Goal: Task Accomplishment & Management: Manage account settings

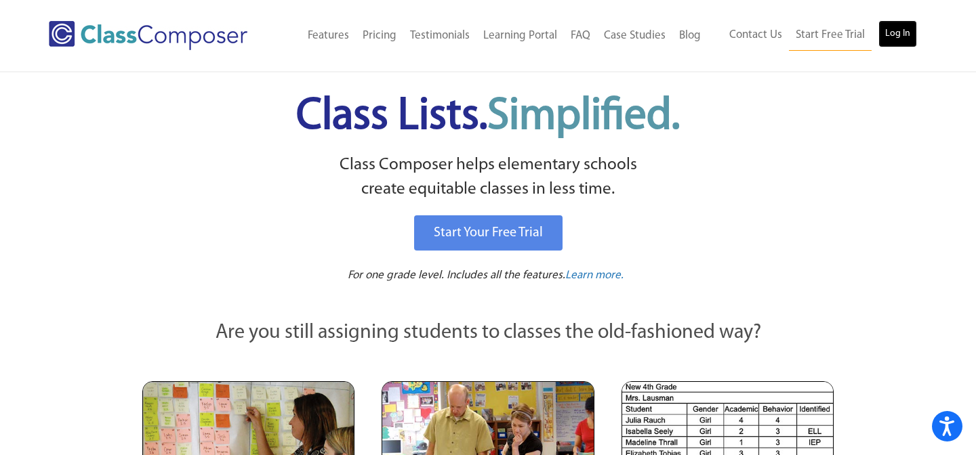
click at [895, 27] on link "Log In" at bounding box center [897, 33] width 39 height 27
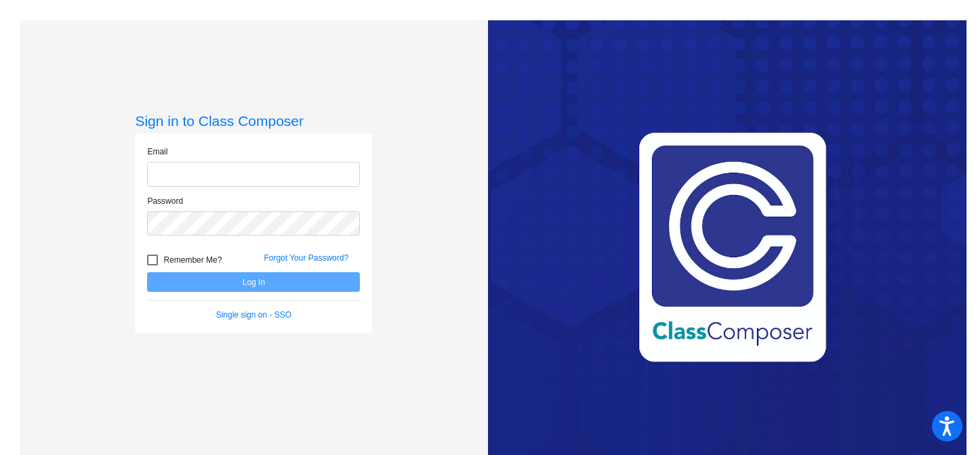
type input "skraft@lasd.net"
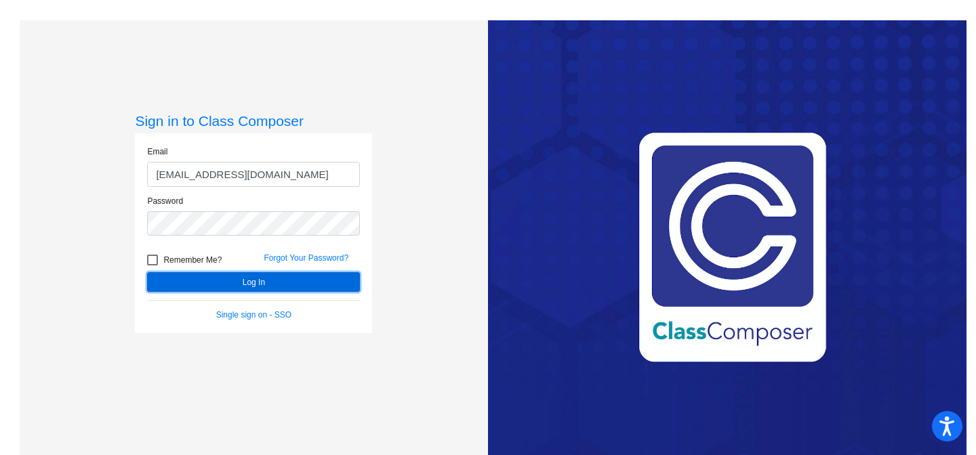
click at [348, 281] on button "Log In" at bounding box center [253, 282] width 213 height 20
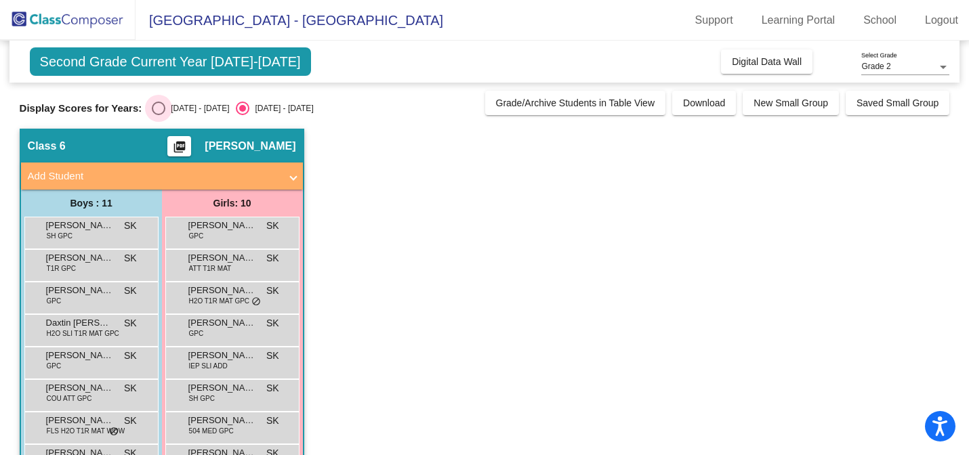
click at [159, 108] on div "Select an option" at bounding box center [159, 109] width 14 height 14
click at [159, 115] on input "2024 - 2025" at bounding box center [158, 115] width 1 height 1
radio input "true"
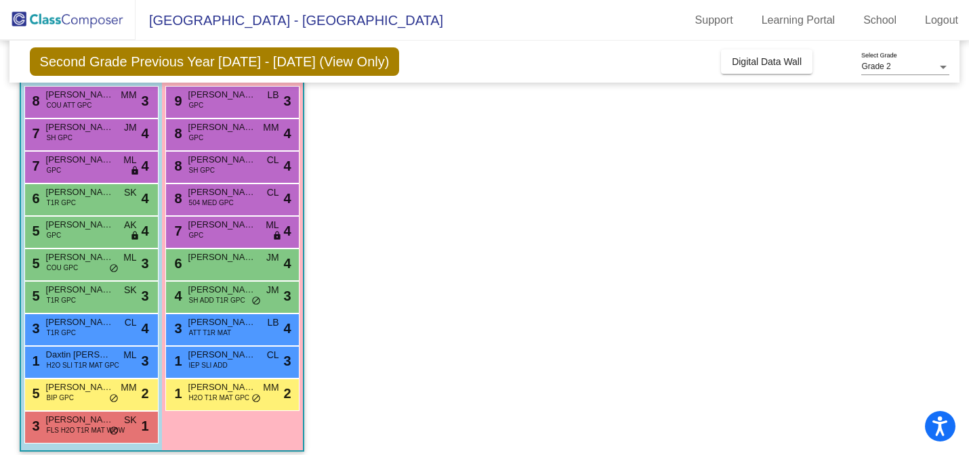
scroll to position [141, 0]
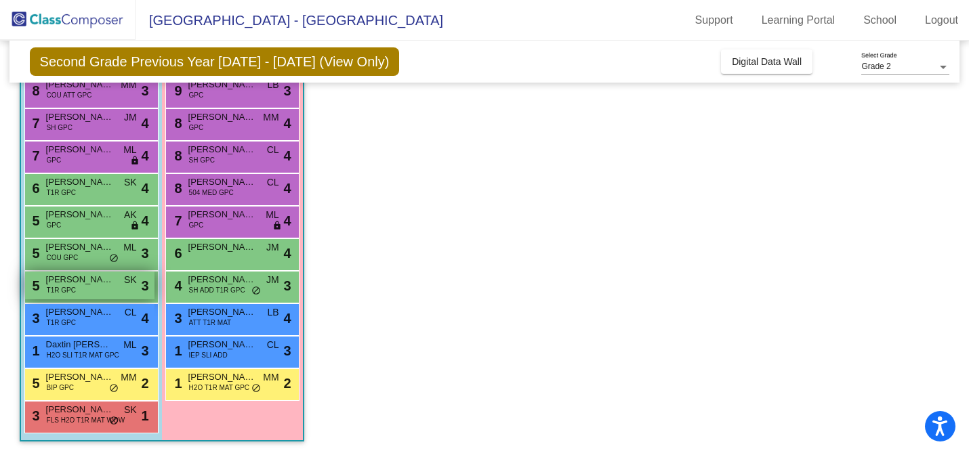
click at [82, 286] on span "Joseph (Joey) Rogers III" at bounding box center [80, 280] width 68 height 14
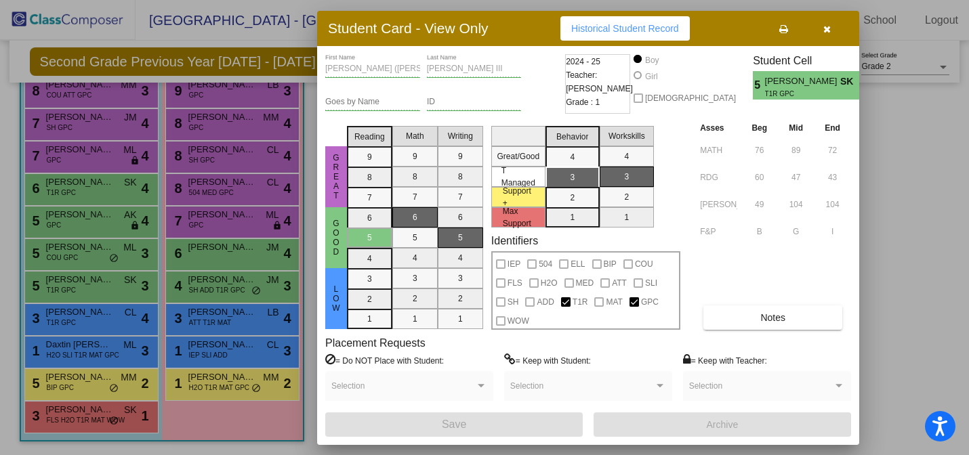
click at [829, 27] on icon "button" at bounding box center [826, 28] width 7 height 9
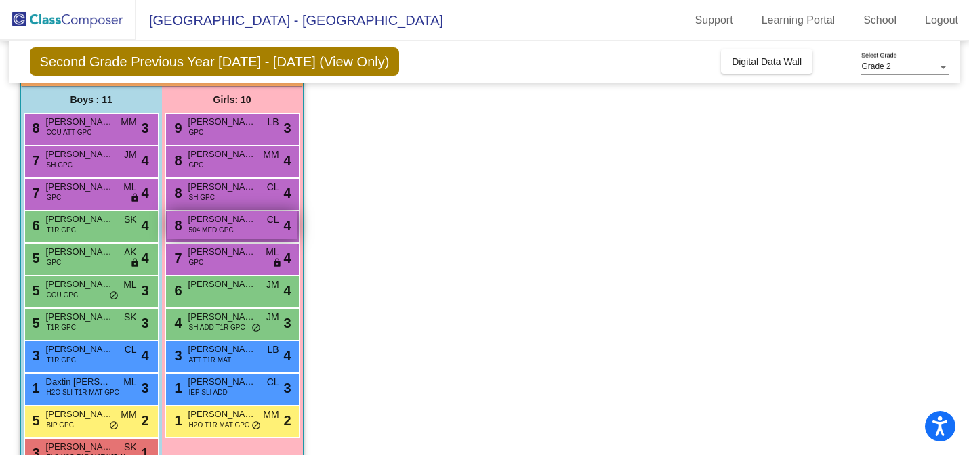
scroll to position [104, 0]
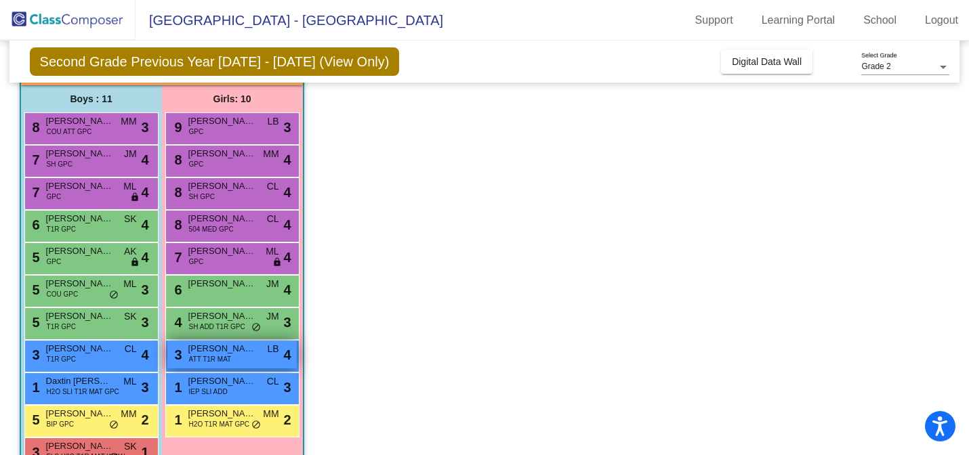
click at [237, 363] on div "3 Annalise Ahlfield ATT T1R MAT LB lock do_not_disturb_alt 4" at bounding box center [231, 355] width 129 height 28
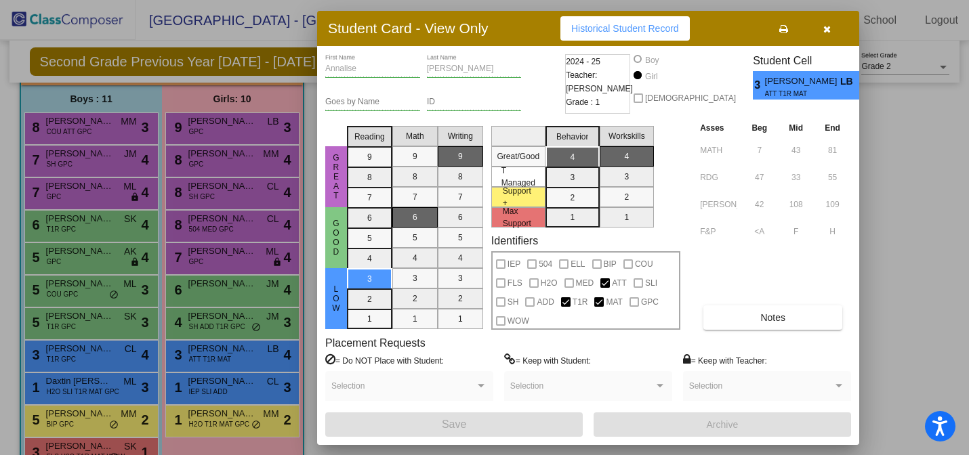
scroll to position [0, 0]
click at [128, 447] on div at bounding box center [484, 227] width 969 height 455
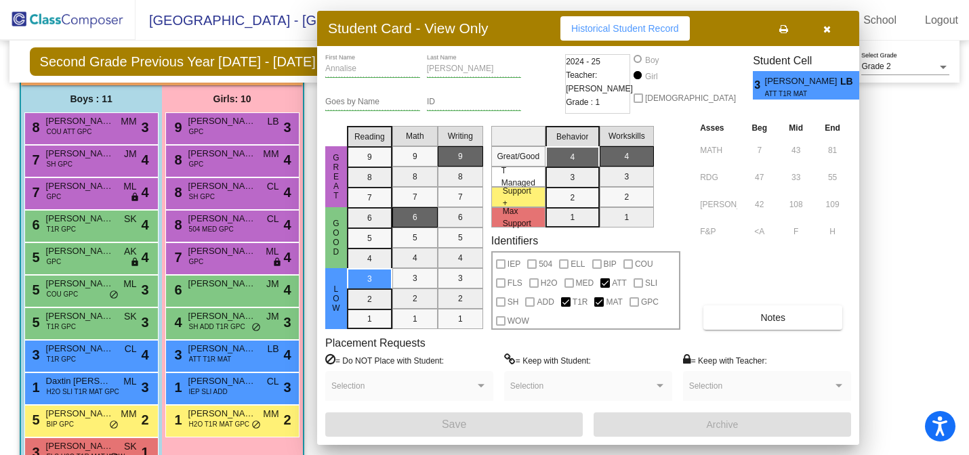
click at [128, 447] on span "SK" at bounding box center [130, 447] width 13 height 14
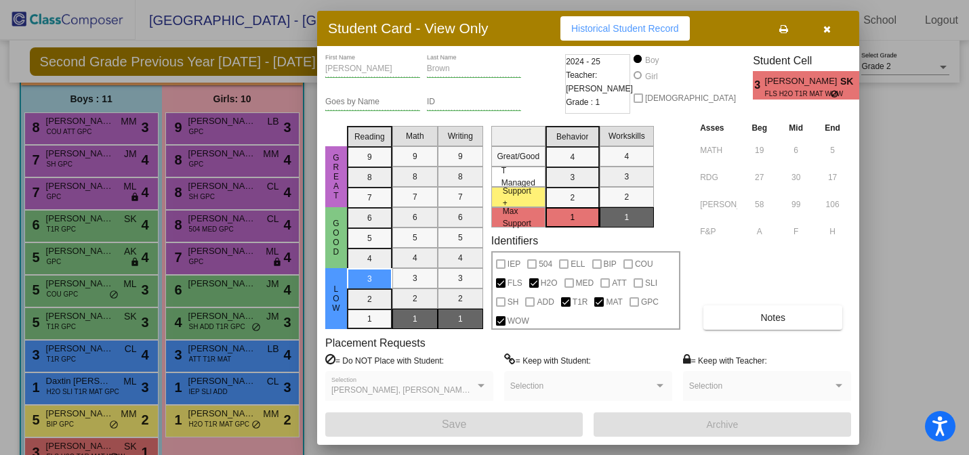
click at [117, 229] on div at bounding box center [484, 227] width 969 height 455
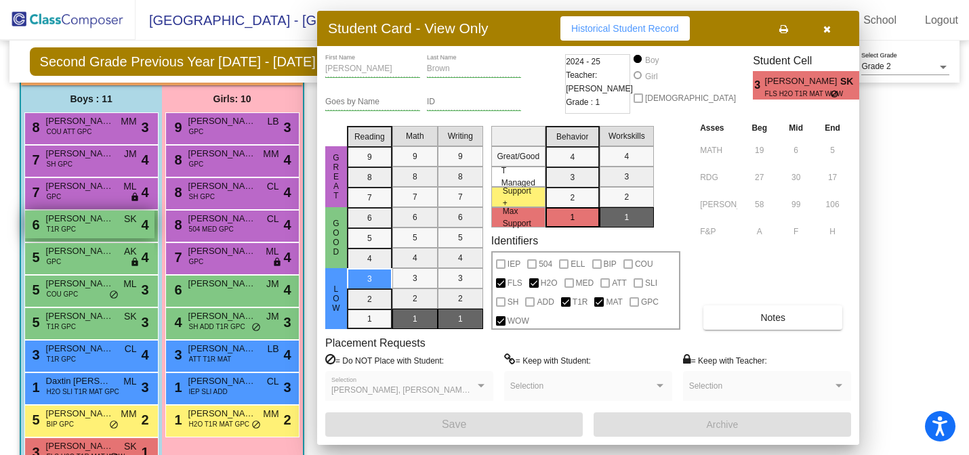
click at [117, 229] on div "6 Noah Carlson T1R GPC SK lock do_not_disturb_alt 4" at bounding box center [89, 225] width 129 height 28
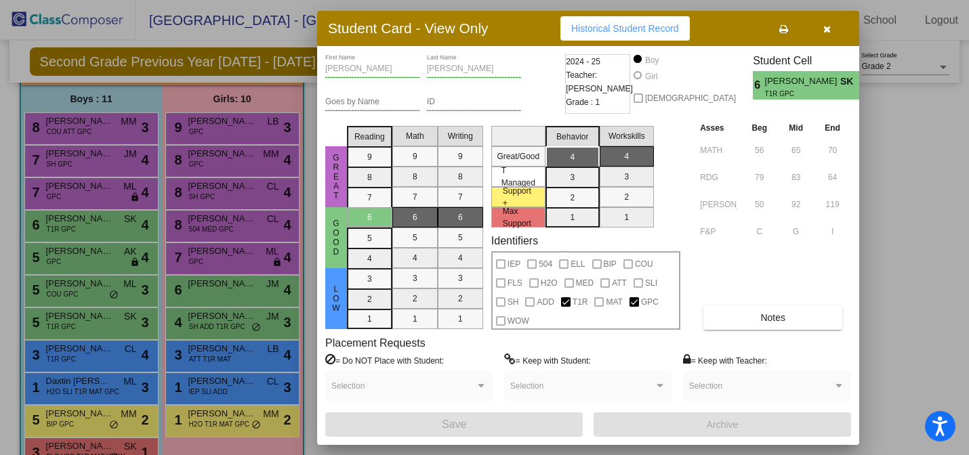
click at [243, 259] on div at bounding box center [484, 227] width 969 height 455
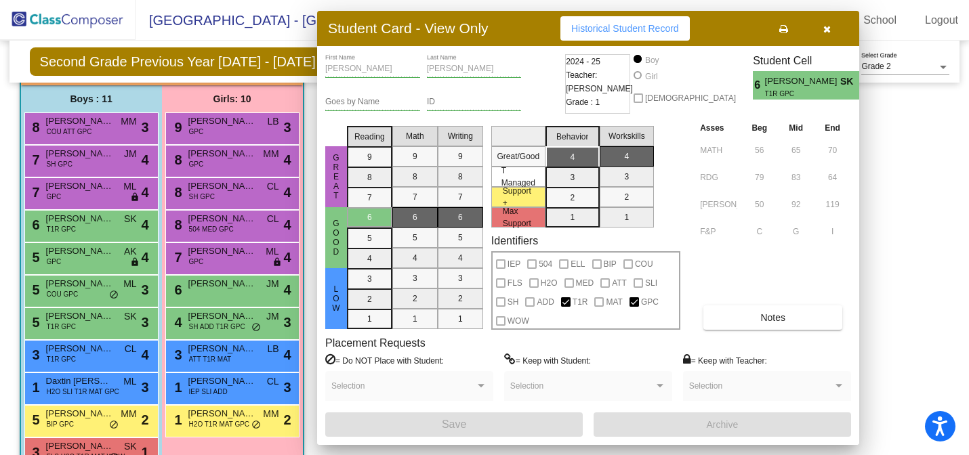
click at [243, 259] on div "7 Ayla Cohoon GPC ML lock do_not_disturb_alt 4" at bounding box center [231, 257] width 129 height 28
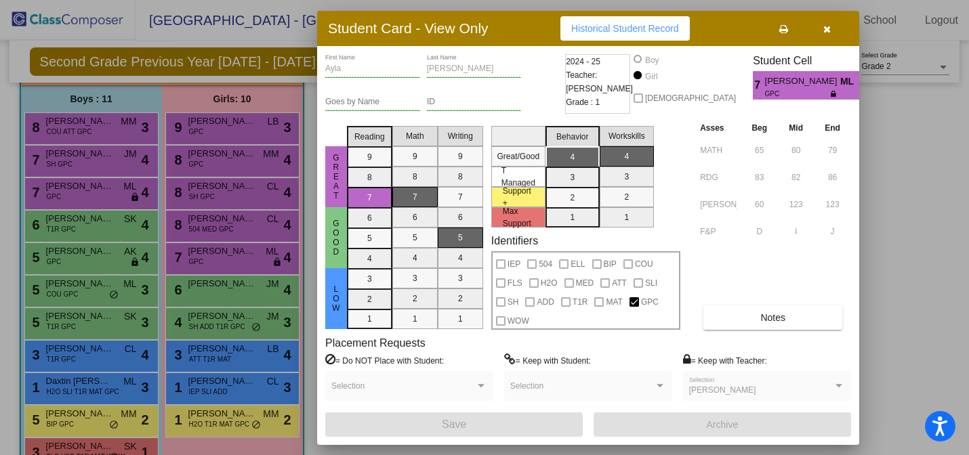
click at [98, 201] on div at bounding box center [484, 227] width 969 height 455
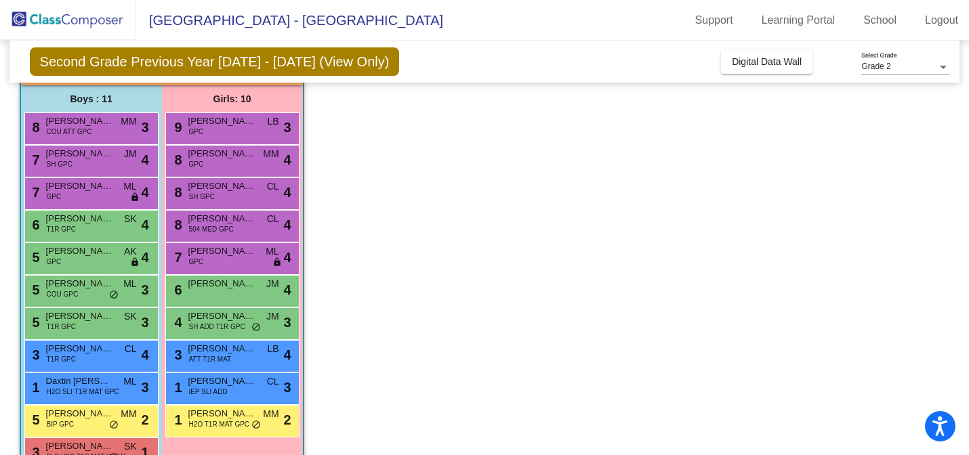
click at [98, 201] on div "7 Elias Curtis GPC ML lock do_not_disturb_alt 4" at bounding box center [89, 192] width 129 height 28
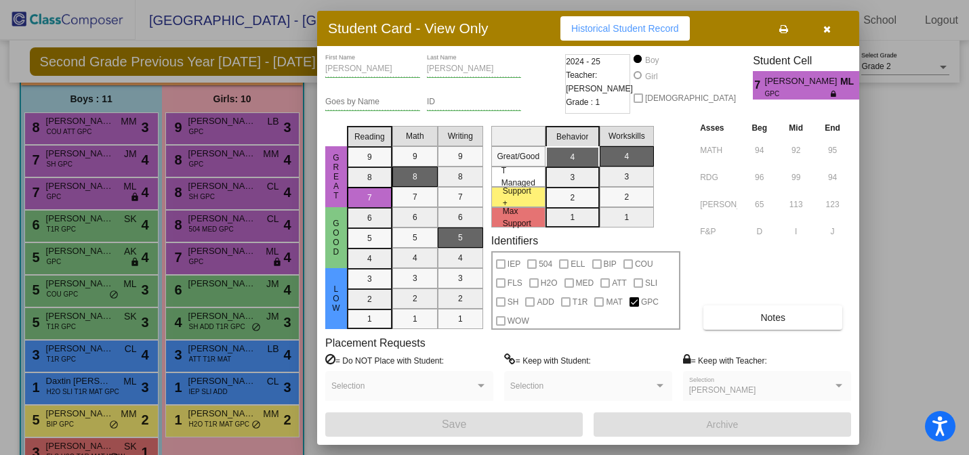
click at [101, 348] on div at bounding box center [484, 227] width 969 height 455
click at [101, 348] on span "Brooks DeClerck" at bounding box center [80, 349] width 68 height 14
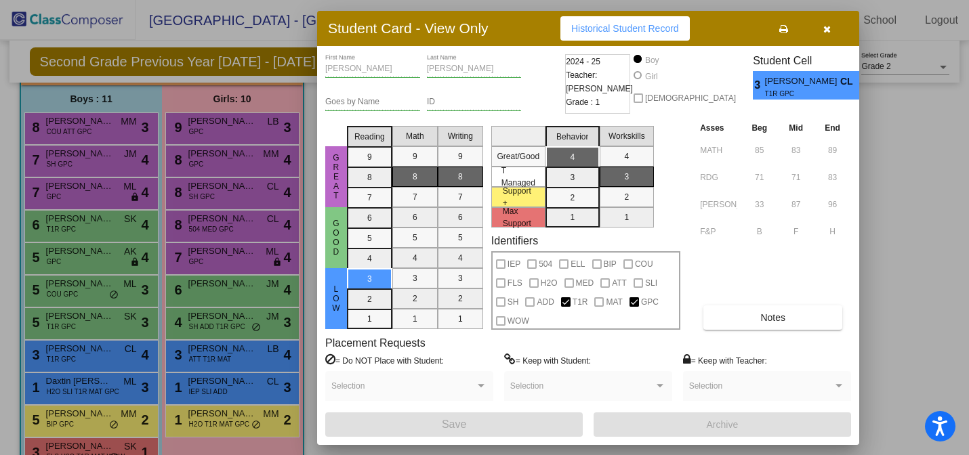
click at [222, 223] on div at bounding box center [484, 227] width 969 height 455
click at [222, 223] on span "Genevieve Ennis" at bounding box center [222, 219] width 68 height 14
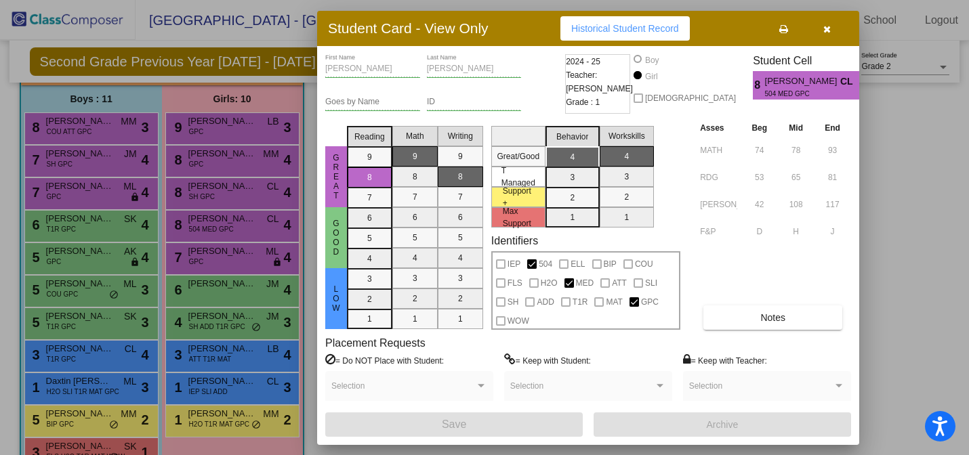
click at [236, 321] on div at bounding box center [484, 227] width 969 height 455
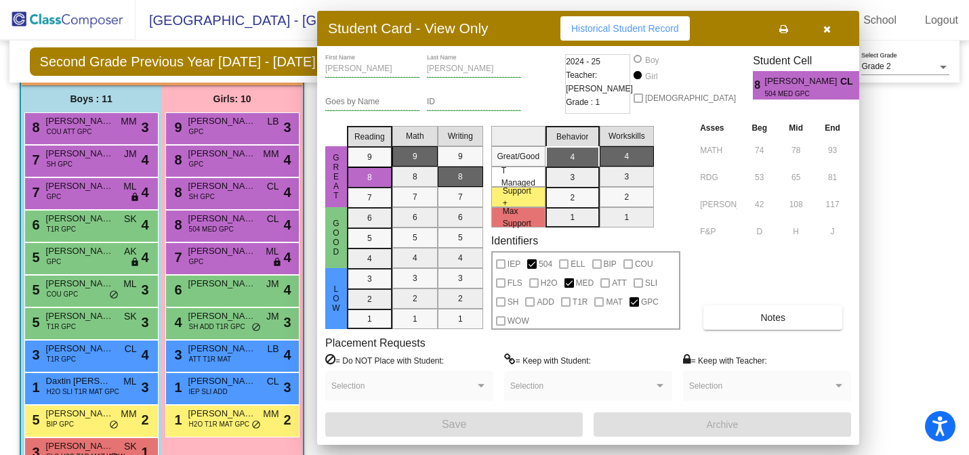
click at [236, 321] on span "Noelia Flores" at bounding box center [222, 317] width 68 height 14
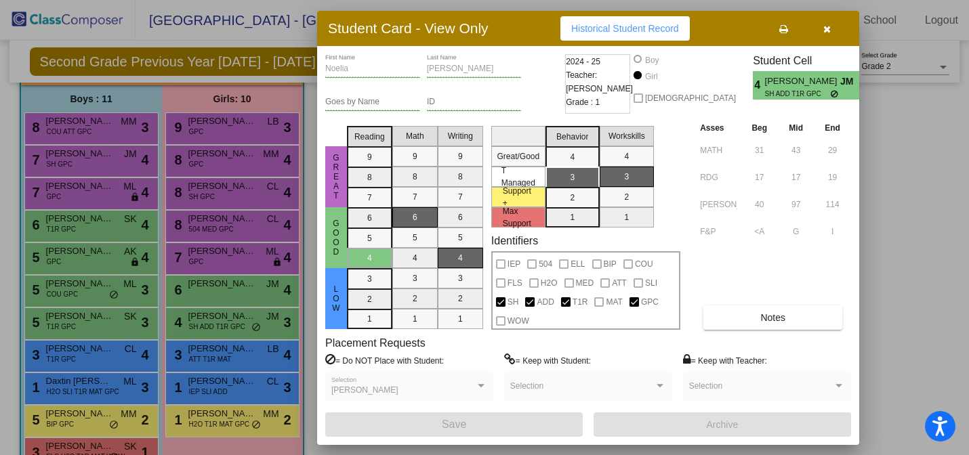
click at [228, 286] on div at bounding box center [484, 227] width 969 height 455
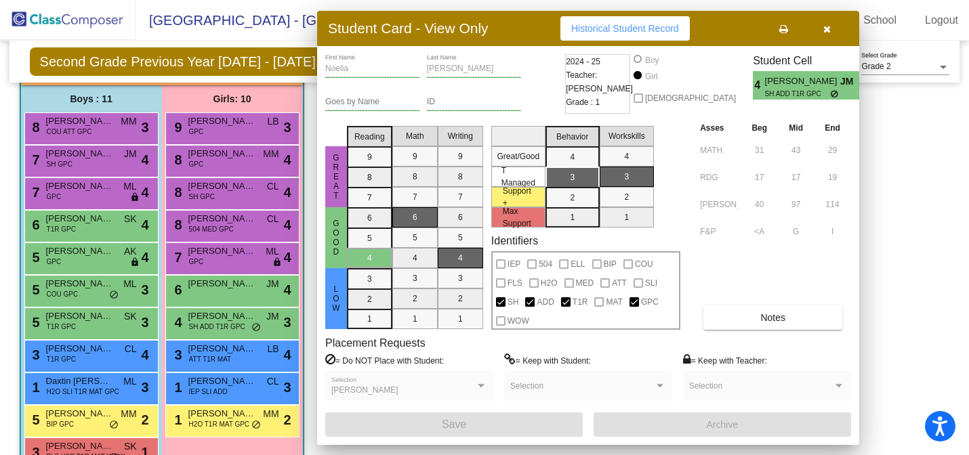
click at [228, 286] on span "Mia Frank" at bounding box center [222, 284] width 68 height 14
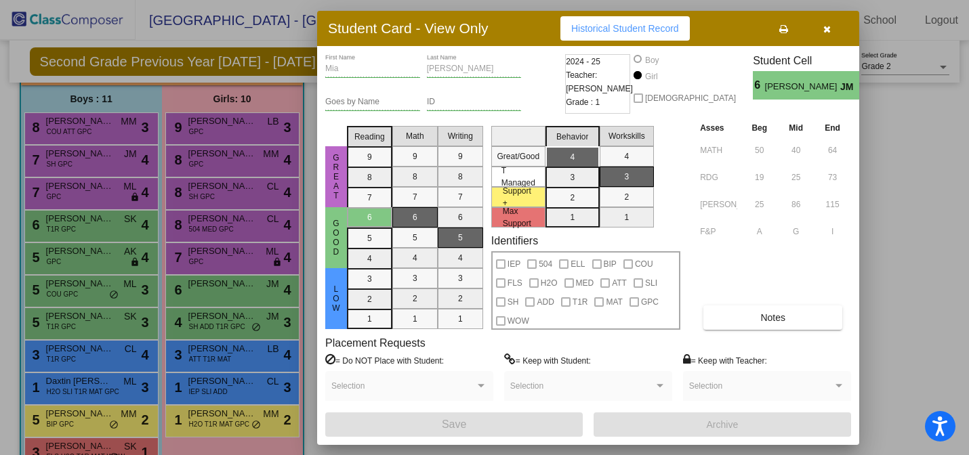
click at [112, 431] on div at bounding box center [484, 227] width 969 height 455
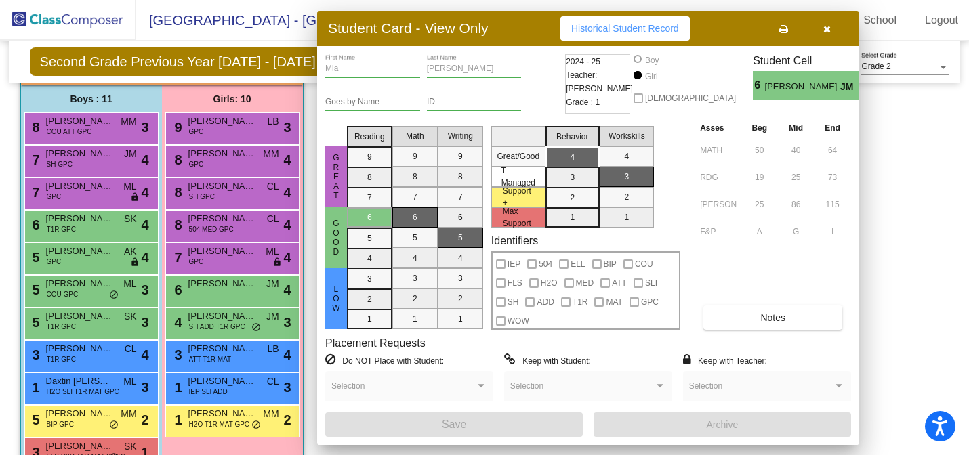
click at [112, 431] on div "5 Quinn Fugere BIP GPC MM lock do_not_disturb_alt 2" at bounding box center [89, 420] width 129 height 28
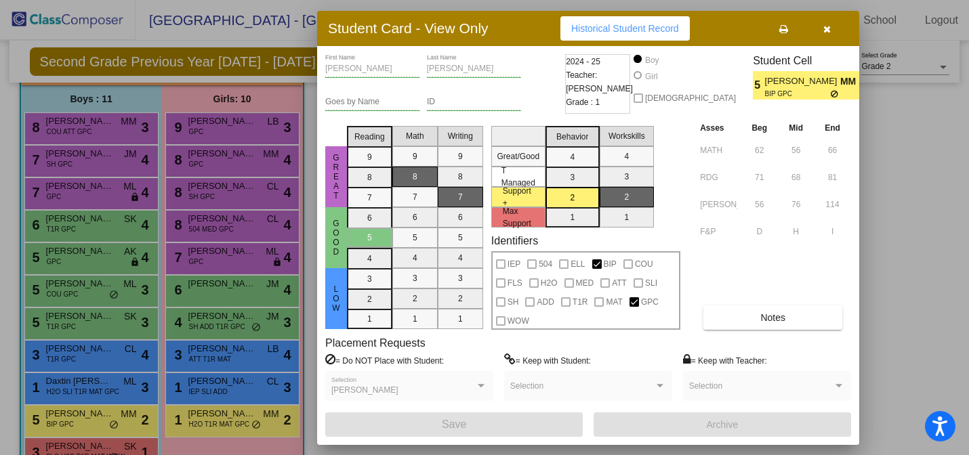
click at [95, 388] on div at bounding box center [484, 227] width 969 height 455
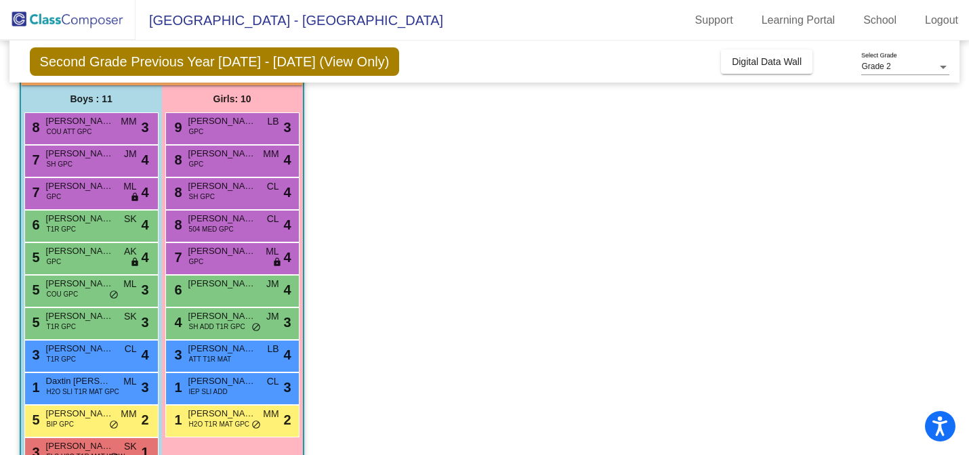
click at [95, 388] on span "H2O SLI T1R MAT GPC" at bounding box center [83, 392] width 73 height 10
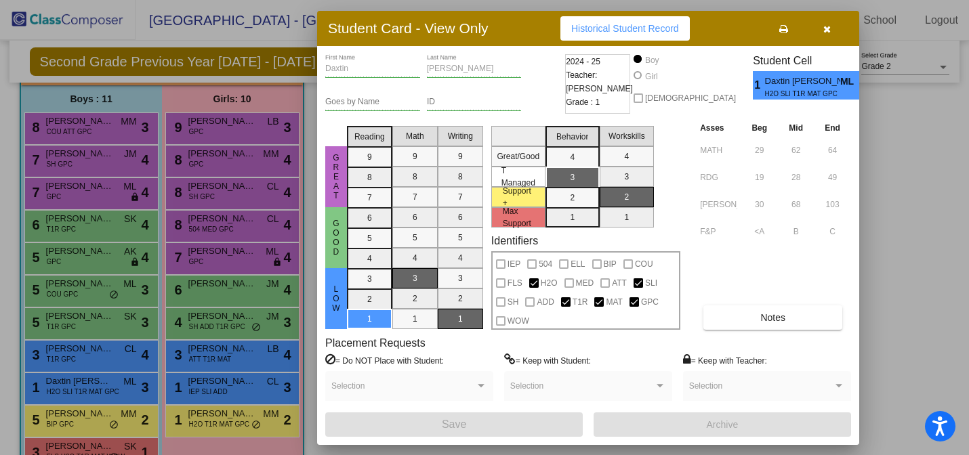
click at [106, 291] on div at bounding box center [484, 227] width 969 height 455
click at [106, 291] on div "5 Howie Kirwin COU GPC ML lock do_not_disturb_alt 3" at bounding box center [89, 290] width 129 height 28
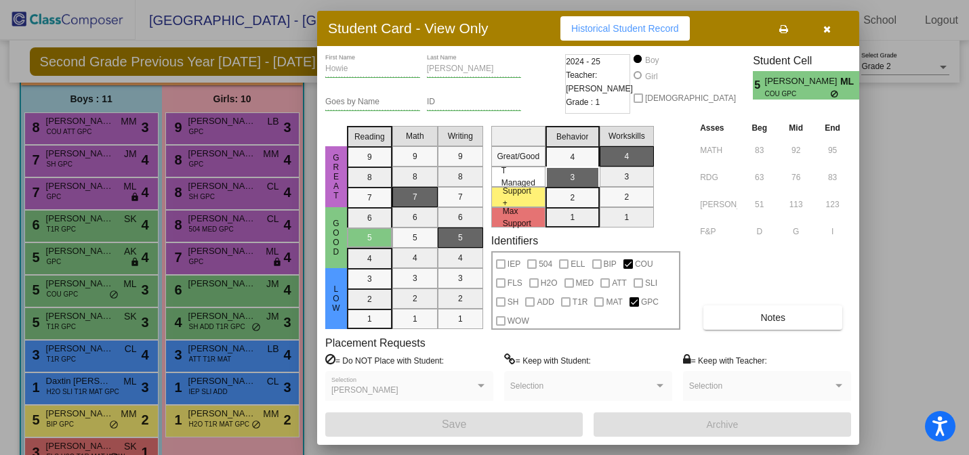
click at [226, 161] on div at bounding box center [484, 227] width 969 height 455
click at [226, 161] on div "8 Adaline Morkert GPC MM lock do_not_disturb_alt 4" at bounding box center [231, 160] width 129 height 28
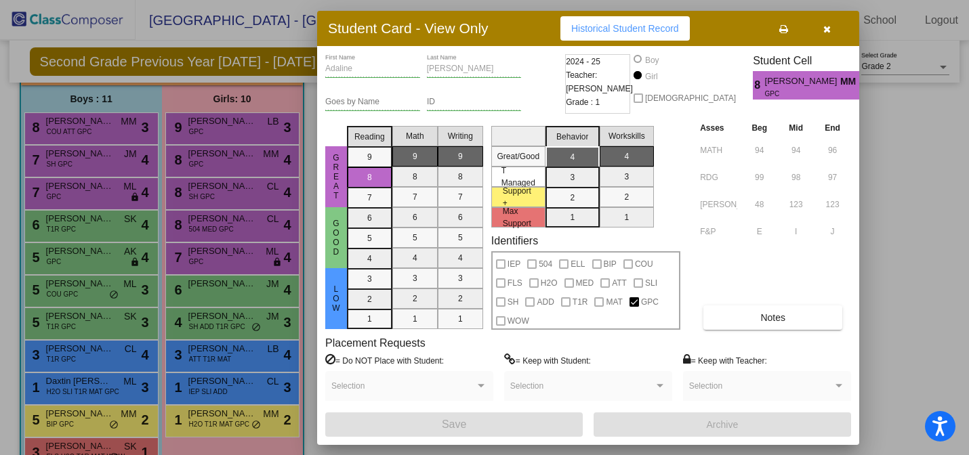
click at [217, 189] on div at bounding box center [484, 227] width 969 height 455
click at [217, 189] on span "Calliope Nehm" at bounding box center [222, 187] width 68 height 14
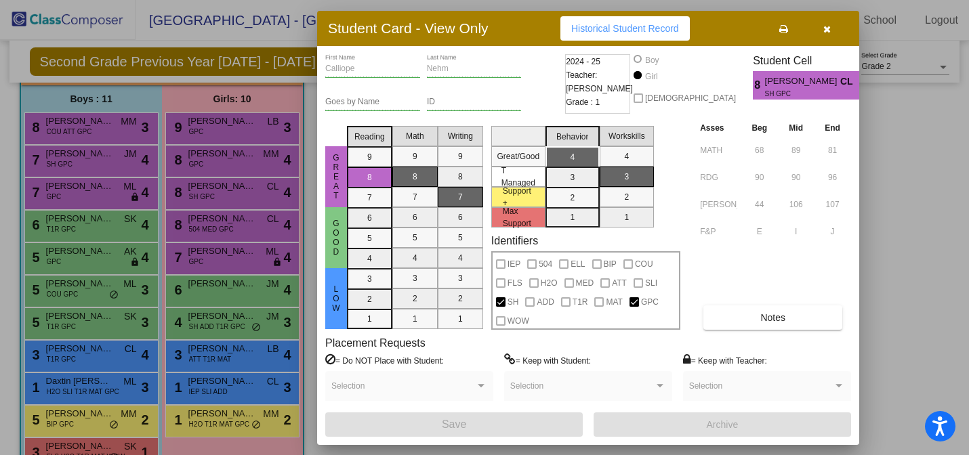
click at [206, 388] on div at bounding box center [484, 227] width 969 height 455
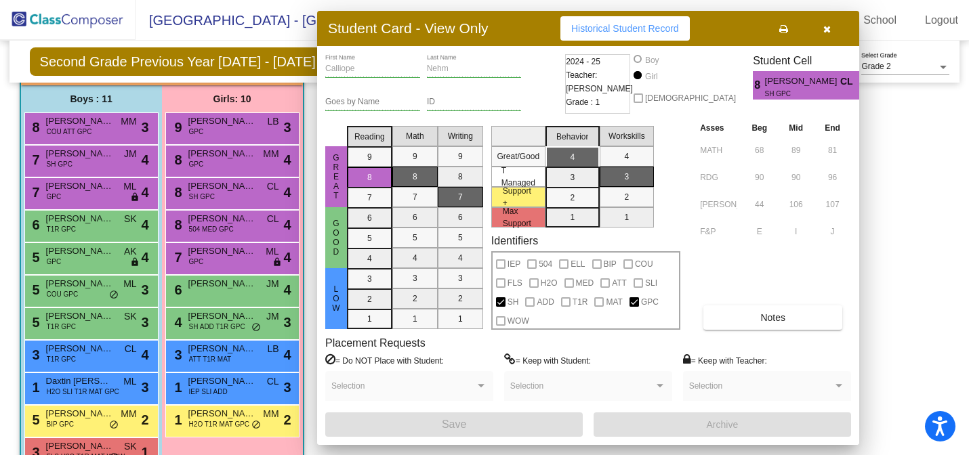
click at [206, 388] on span "IEP SLI ADD" at bounding box center [208, 392] width 39 height 10
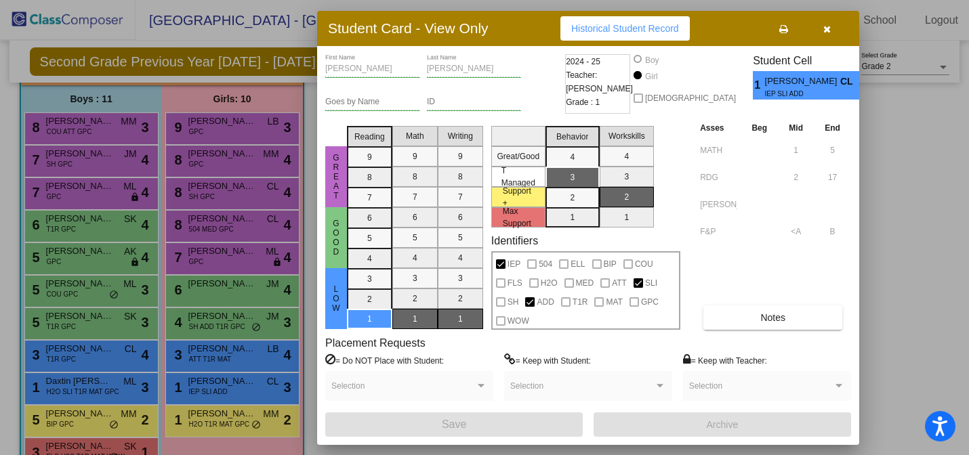
click at [100, 327] on div at bounding box center [484, 227] width 969 height 455
click at [100, 327] on div "5 Joseph (Joey) Rogers III T1R GPC SK lock do_not_disturb_alt 3" at bounding box center [89, 322] width 129 height 28
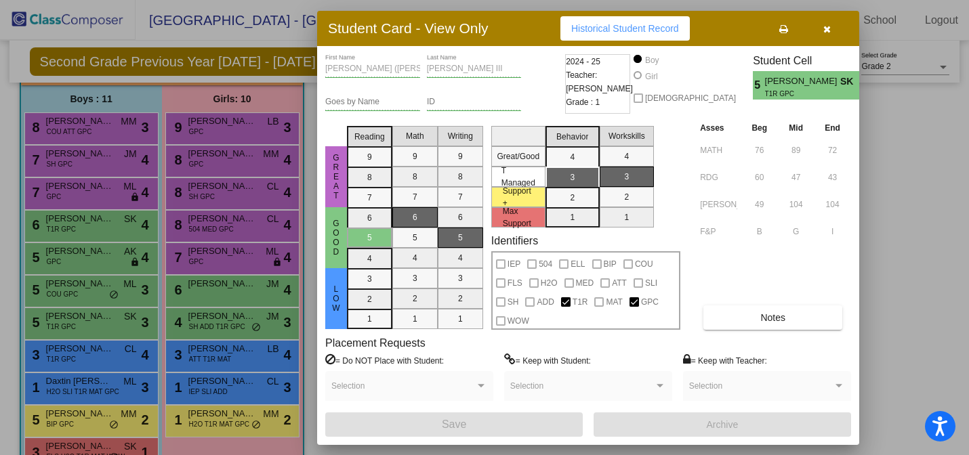
click at [96, 129] on div at bounding box center [484, 227] width 969 height 455
click at [96, 129] on div "8 Ender Rose COU ATT GPC MM lock do_not_disturb_alt 3" at bounding box center [89, 127] width 129 height 28
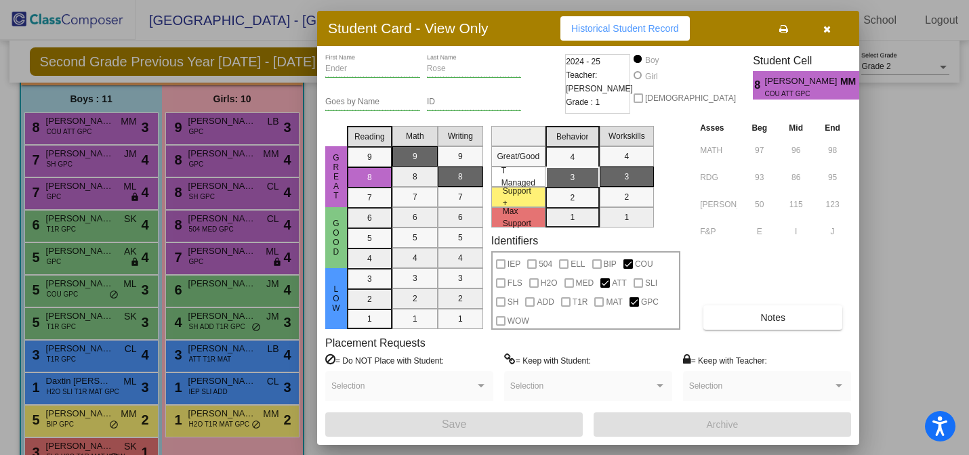
click at [245, 119] on div at bounding box center [484, 227] width 969 height 455
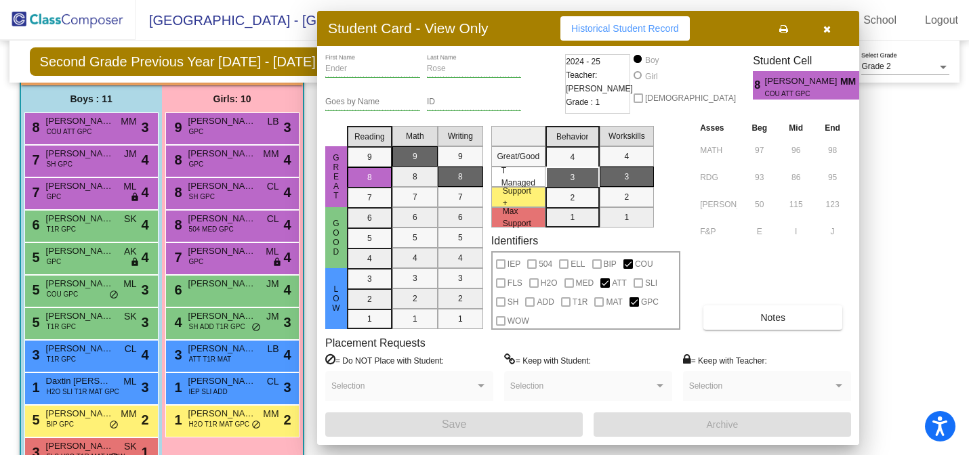
click at [245, 119] on span "Piper Ryder" at bounding box center [222, 122] width 68 height 14
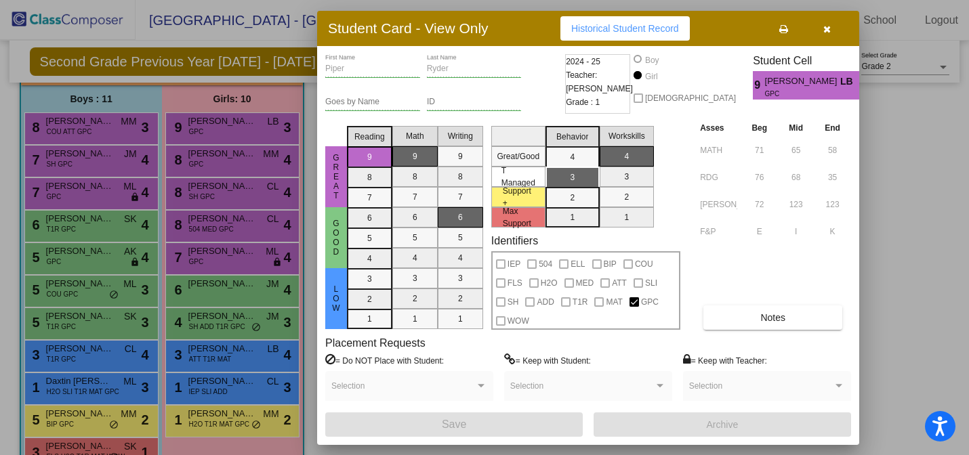
click at [105, 255] on div at bounding box center [484, 227] width 969 height 455
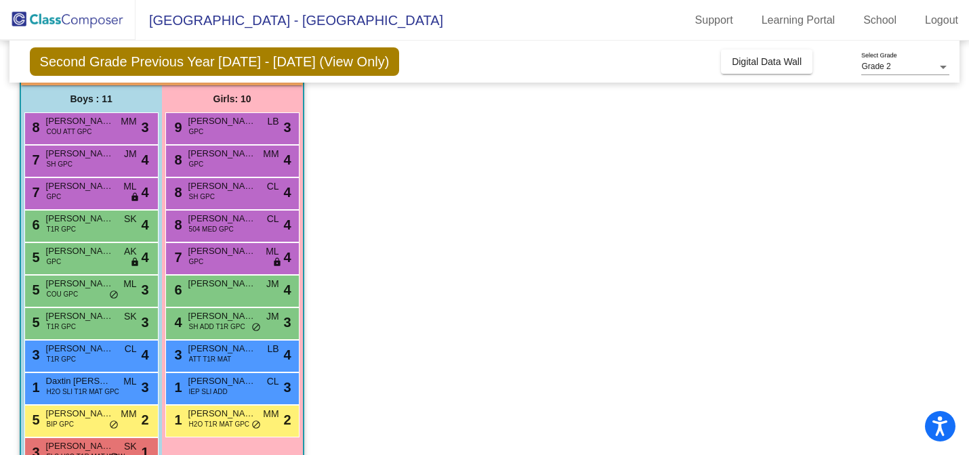
click at [105, 255] on span "Crosby Schmidt" at bounding box center [80, 252] width 68 height 14
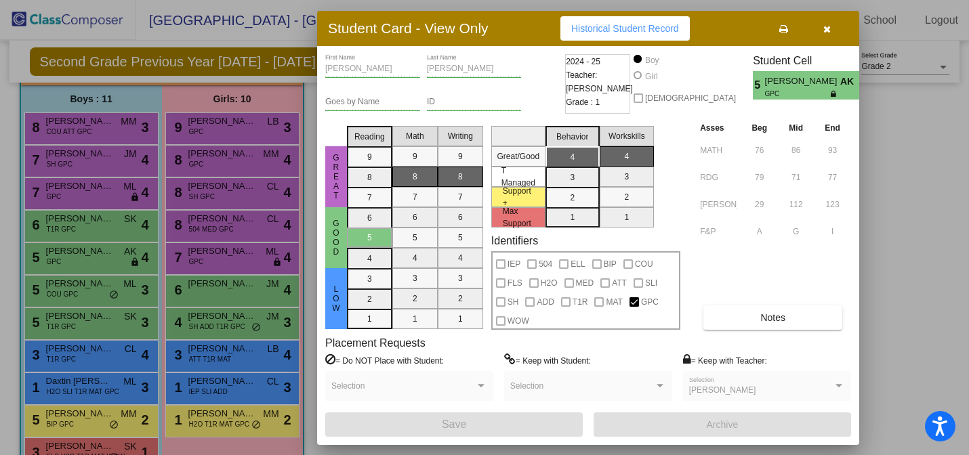
click at [224, 425] on div at bounding box center [484, 227] width 969 height 455
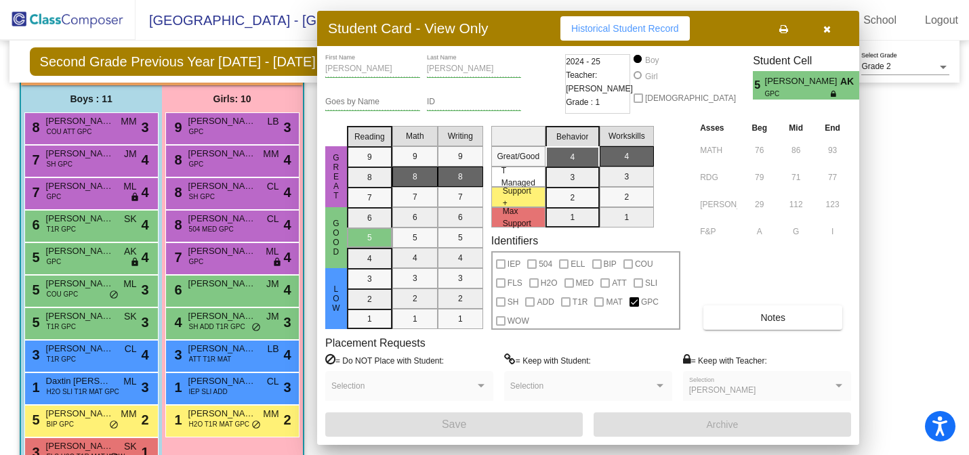
click at [224, 425] on span "H2O T1R MAT GPC" at bounding box center [219, 424] width 60 height 10
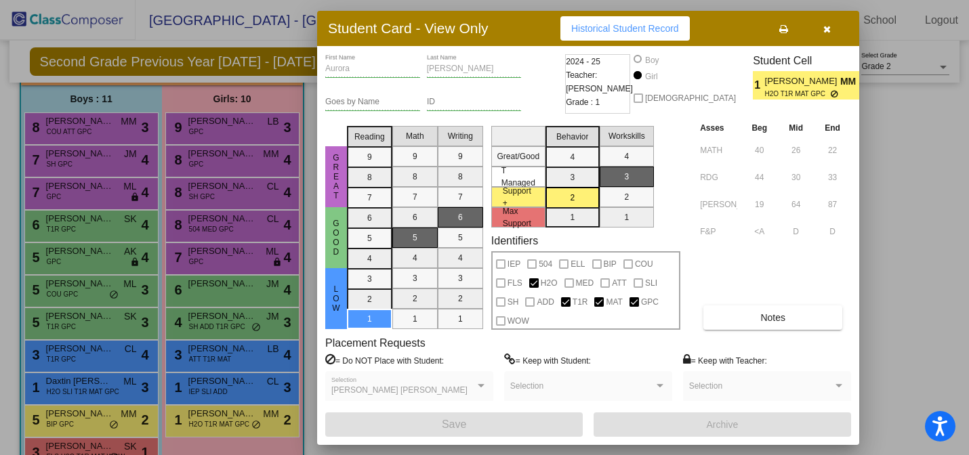
click at [112, 157] on div at bounding box center [484, 227] width 969 height 455
click at [112, 157] on span "Blaise Venglar" at bounding box center [80, 154] width 68 height 14
